Goal: Find specific page/section: Find specific page/section

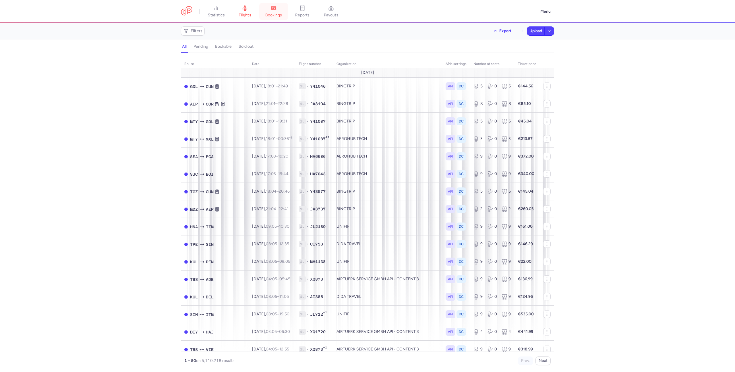
click at [279, 14] on span "bookings" at bounding box center [273, 15] width 17 height 5
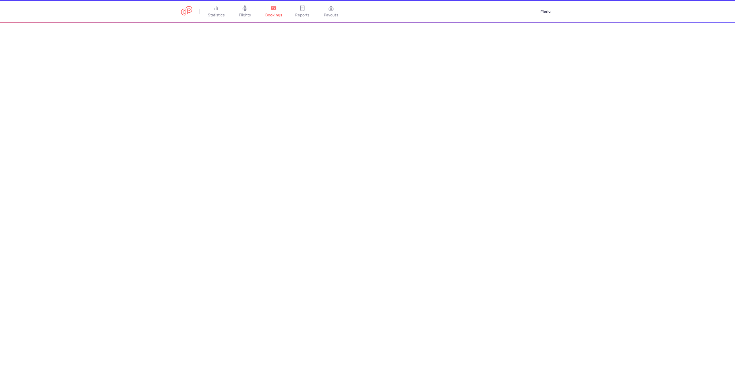
click at [310, 9] on li "reports" at bounding box center [302, 11] width 29 height 13
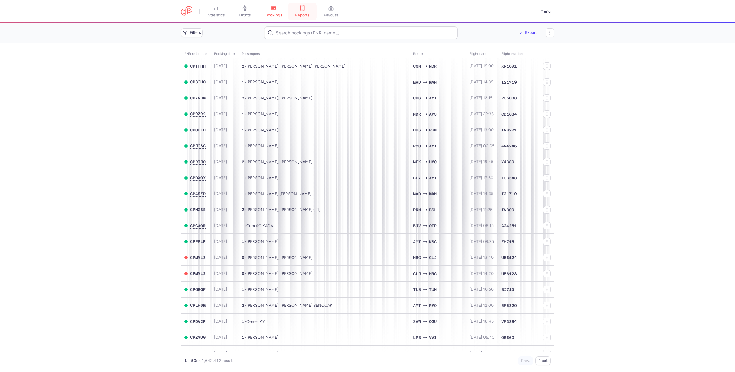
click at [303, 14] on span "reports" at bounding box center [302, 15] width 14 height 5
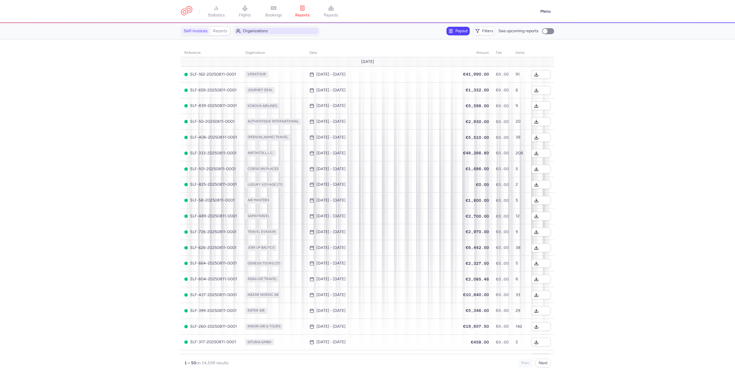
click at [267, 34] on span "Organizations" at bounding box center [277, 31] width 84 height 7
type input "mayfa"
click at [253, 86] on span "MAYFAIR JETS GMBH" at bounding box center [233, 85] width 40 height 5
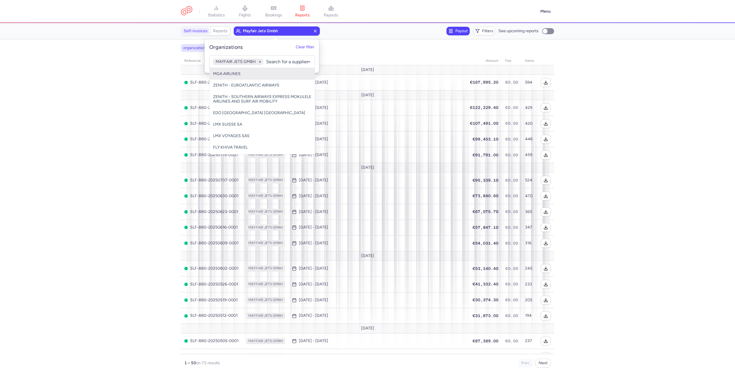
click at [272, 61] on input "-searchbox" at bounding box center [289, 62] width 46 height 6
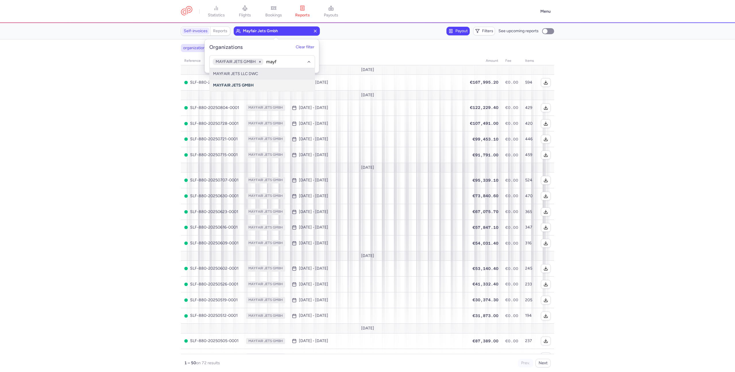
type input "mayfa"
click at [262, 77] on span "MAYFAIR JETS LLC DWC" at bounding box center [262, 73] width 105 height 11
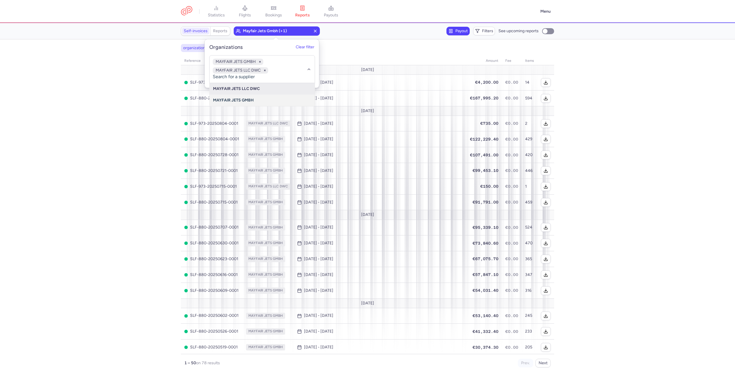
click at [133, 124] on section "organizations names: MAYFAIR JETS GMBH,MAYFAIR JETS LLC DWC reference organizat…" at bounding box center [367, 205] width 735 height 332
